Goal: Check status: Check status

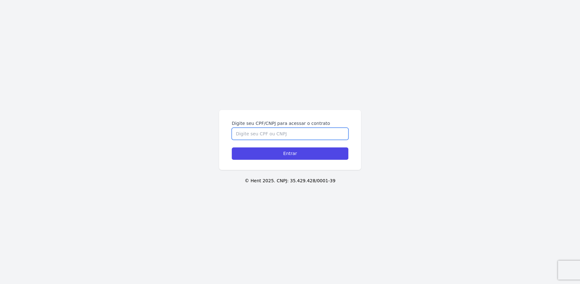
click at [276, 130] on input "Digite seu CPF/CNPJ para acessar o contrato" at bounding box center [290, 134] width 117 height 12
type input "42573355802"
click at [232, 147] on input "Entrar" at bounding box center [290, 153] width 117 height 12
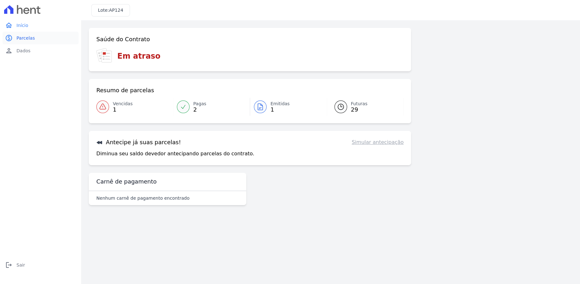
click at [38, 35] on link "paid Parcelas" at bounding box center [41, 38] width 76 height 13
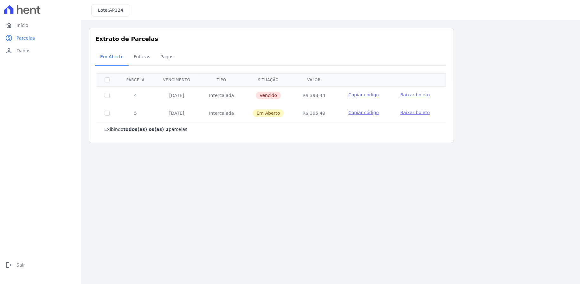
click at [363, 112] on span "Copiar código" at bounding box center [364, 112] width 30 height 5
